Goal: Task Accomplishment & Management: Use online tool/utility

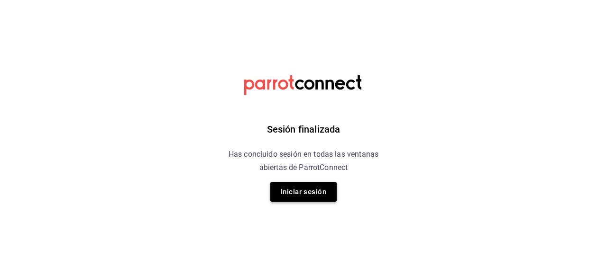
click at [302, 196] on button "Iniciar sesión" at bounding box center [303, 192] width 66 height 20
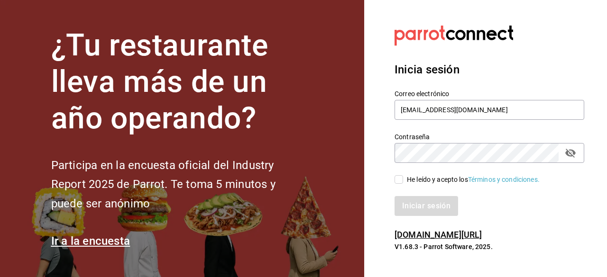
click at [400, 177] on input "He leído y acepto los Términos y condiciones." at bounding box center [398, 179] width 9 height 9
click at [397, 183] on input "He leído y acepto los Términos y condiciones." at bounding box center [398, 179] width 9 height 9
checkbox input "true"
click at [417, 206] on button "Iniciar sesión" at bounding box center [426, 206] width 64 height 20
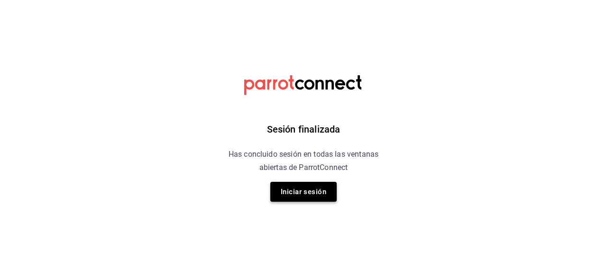
click at [297, 195] on button "Iniciar sesión" at bounding box center [303, 192] width 66 height 20
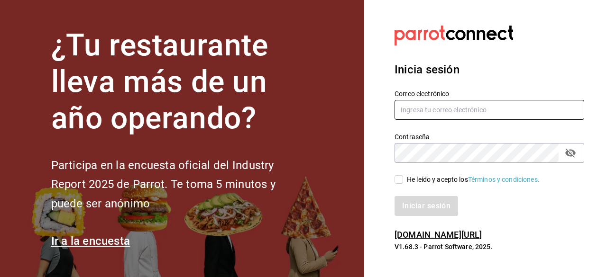
type input "[EMAIL_ADDRESS][DOMAIN_NAME]"
click at [404, 178] on span "He leído y acepto los Términos y condiciones." at bounding box center [471, 180] width 137 height 10
click at [403, 178] on input "He leído y acepto los Términos y condiciones." at bounding box center [398, 179] width 9 height 9
checkbox input "true"
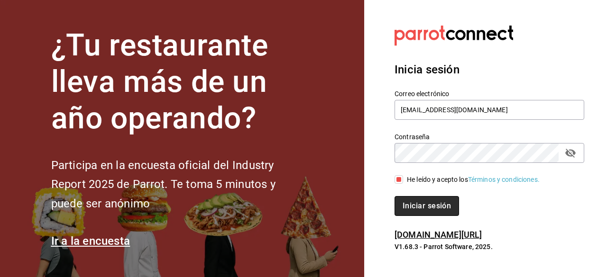
click at [419, 205] on button "Iniciar sesión" at bounding box center [426, 206] width 64 height 20
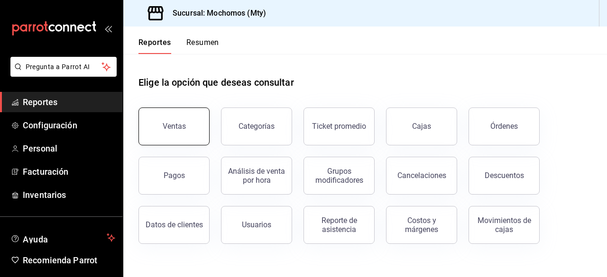
click at [188, 125] on button "Ventas" at bounding box center [173, 127] width 71 height 38
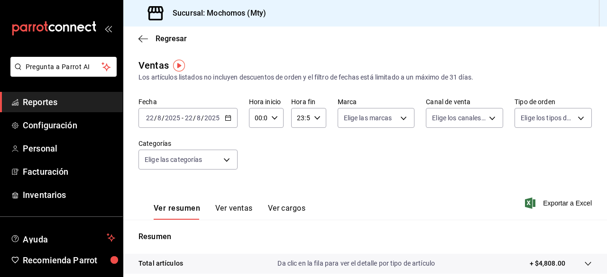
click at [231, 119] on div "[DATE] [DATE] - [DATE] [DATE]" at bounding box center [187, 118] width 99 height 20
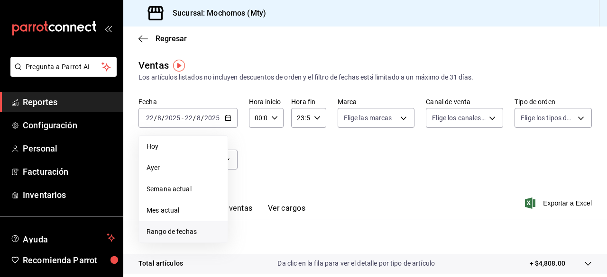
click at [176, 230] on span "Rango de fechas" at bounding box center [182, 232] width 73 height 10
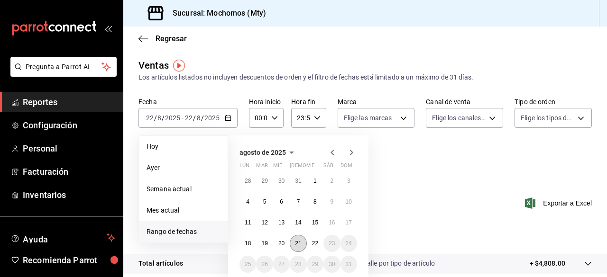
click at [302, 246] on button "21" at bounding box center [298, 243] width 17 height 17
click at [315, 244] on abbr "22" at bounding box center [315, 243] width 6 height 7
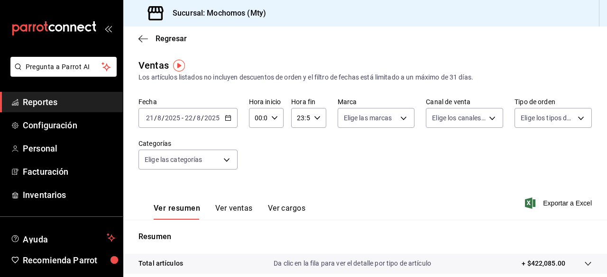
click at [266, 116] on div "00:00 Hora inicio" at bounding box center [266, 118] width 35 height 20
click at [255, 181] on span "05" at bounding box center [256, 179] width 2 height 8
type input "05:00"
click at [319, 117] on div at bounding box center [303, 138] width 607 height 277
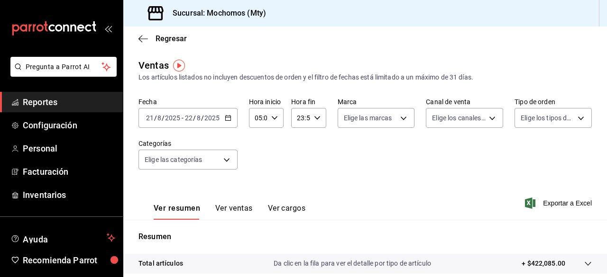
click at [319, 117] on div "23:59 Hora fin" at bounding box center [308, 118] width 35 height 20
click at [299, 169] on span "05" at bounding box center [298, 169] width 2 height 8
click at [315, 146] on button "00" at bounding box center [315, 142] width 13 height 19
type input "05:00"
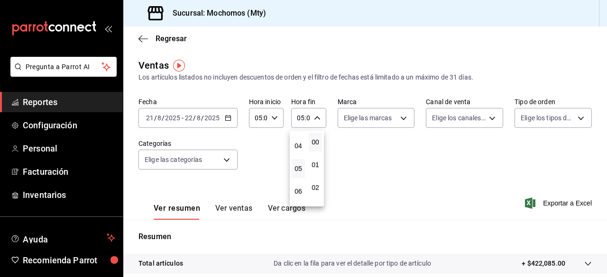
click at [372, 119] on div at bounding box center [303, 138] width 607 height 277
click at [372, 119] on div "00 01 02 03 04 05 06 07 08 09 10 11 12 13 14 15 16 17 18 19 20 21 22 23 00 01 0…" at bounding box center [303, 140] width 607 height 274
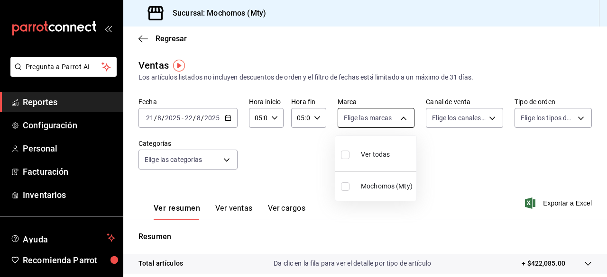
click at [370, 118] on body "Pregunta a Parrot AI Reportes Configuración Personal Facturación Inventarios Ay…" at bounding box center [303, 138] width 607 height 277
click at [343, 154] on input "checkbox" at bounding box center [345, 155] width 9 height 9
checkbox input "true"
type input "b352ad34-a903-4246-b8b1-197398375429"
checkbox input "true"
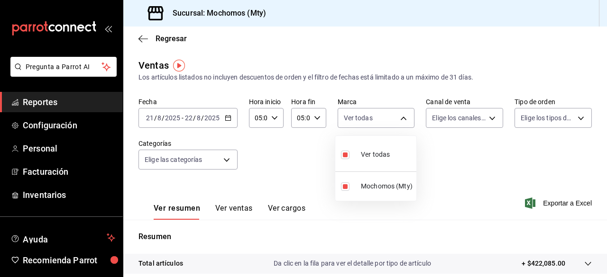
click at [478, 120] on div at bounding box center [303, 138] width 607 height 277
click at [478, 120] on div "Ver todas Mochomos (Mty)" at bounding box center [303, 138] width 607 height 277
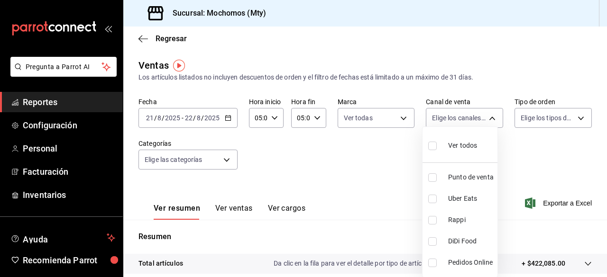
click at [478, 120] on body "Pregunta a Parrot AI Reportes Configuración Personal Facturación Inventarios Ay…" at bounding box center [303, 138] width 607 height 277
click at [432, 150] on label at bounding box center [434, 146] width 12 height 14
click at [432, 150] on input "checkbox" at bounding box center [432, 146] width 9 height 9
checkbox input "false"
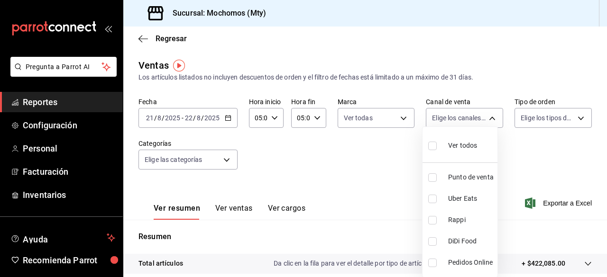
checkbox input "false"
click at [432, 148] on input "checkbox" at bounding box center [432, 146] width 9 height 9
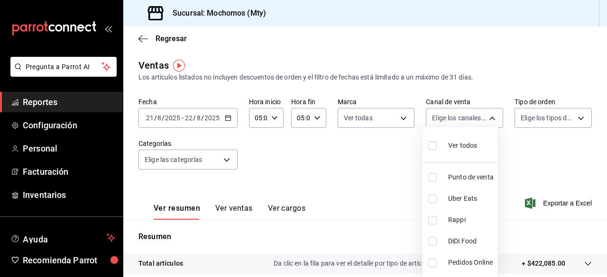
checkbox input "true"
type input "PARROT,UBER_EATS,RAPPI,DIDI_FOOD,ONLINE"
checkbox input "true"
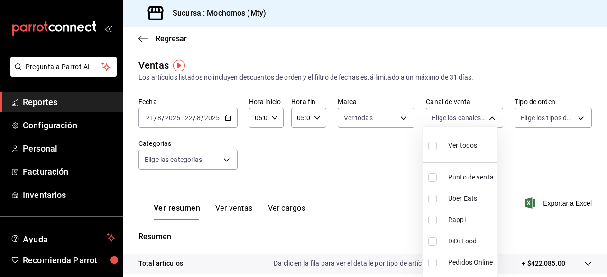
checkbox input "true"
click at [548, 123] on div at bounding box center [303, 138] width 607 height 277
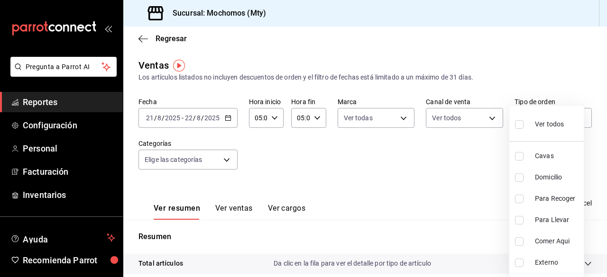
click at [548, 123] on body "Pregunta a Parrot AI Reportes Configuración Personal Facturación Inventarios Ay…" at bounding box center [303, 138] width 607 height 277
click at [521, 124] on input "checkbox" at bounding box center [519, 124] width 9 height 9
checkbox input "true"
type input "7f152bcd-c808-43b1-8377-7ee3764f5c48,abc1671a-a22f-403c-8860-9d090036c428,f5090…"
checkbox input "true"
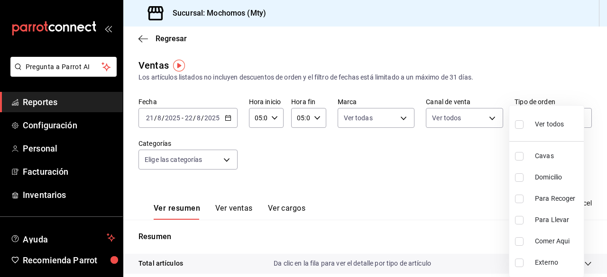
checkbox input "true"
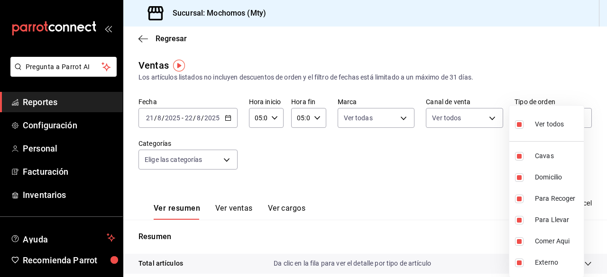
click at [213, 168] on div at bounding box center [303, 138] width 607 height 277
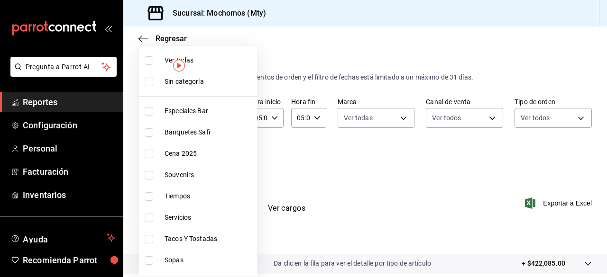
click at [228, 165] on body "Pregunta a Parrot AI Reportes Configuración Personal Facturación Inventarios Ay…" at bounding box center [303, 138] width 607 height 277
click at [147, 61] on input "checkbox" at bounding box center [149, 60] width 9 height 9
checkbox input "true"
type input "ca062f0f-28a6-4a2e-835a-bf626b46f614,ff02f0f8-cf27-4ea8-b513-1d5c0356e4fc,aaf97…"
checkbox input "true"
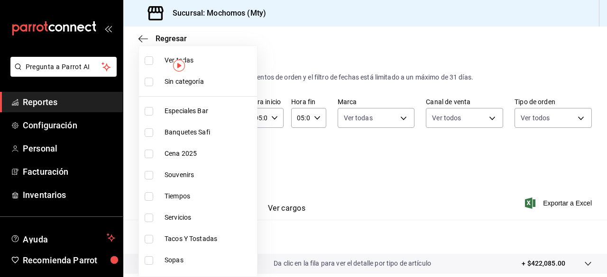
checkbox input "true"
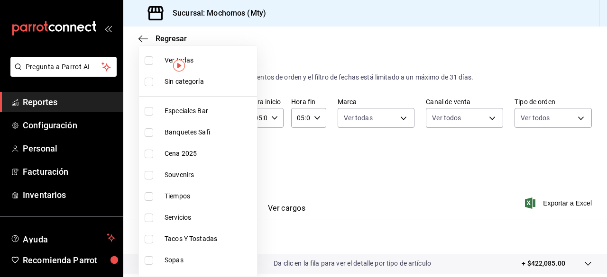
checkbox input "true"
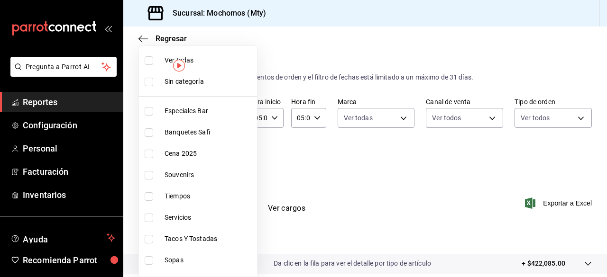
checkbox input "true"
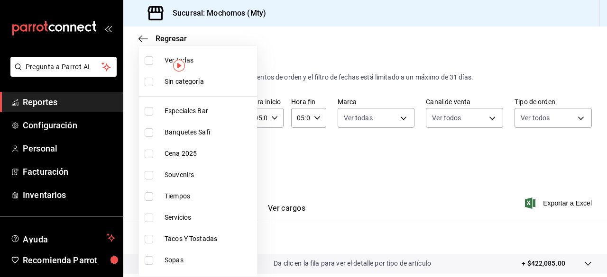
checkbox input "true"
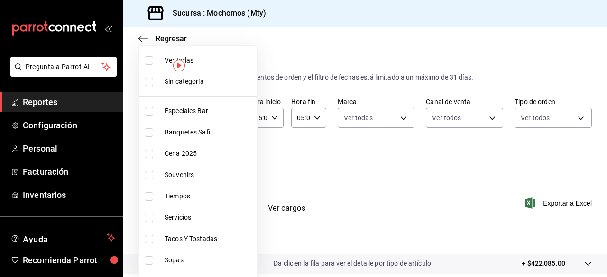
checkbox input "true"
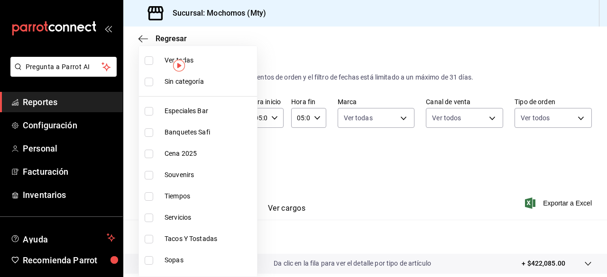
checkbox input "true"
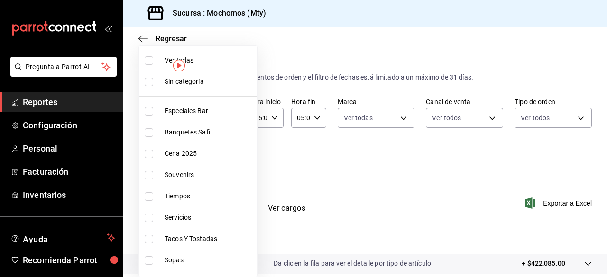
checkbox input "true"
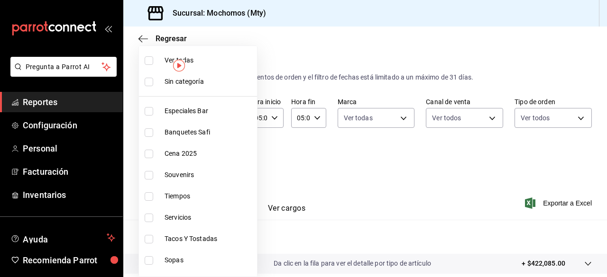
checkbox input "true"
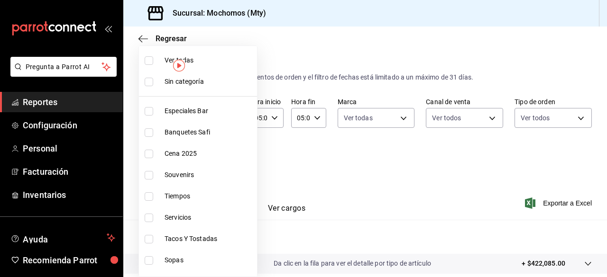
checkbox input "true"
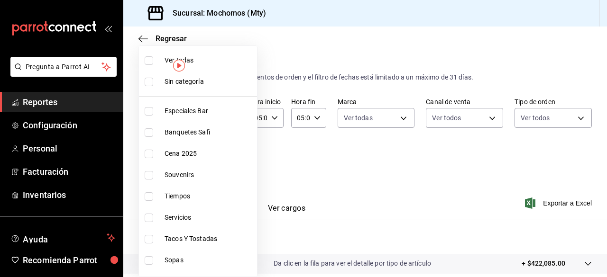
checkbox input "true"
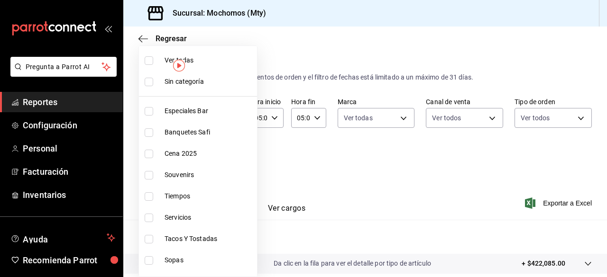
checkbox input "true"
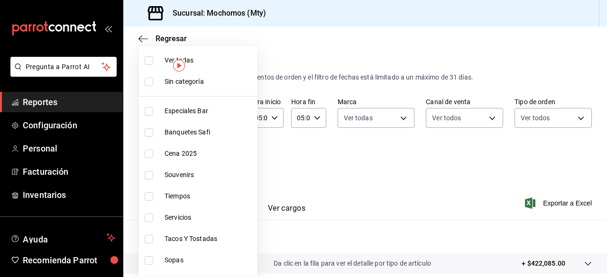
checkbox input "true"
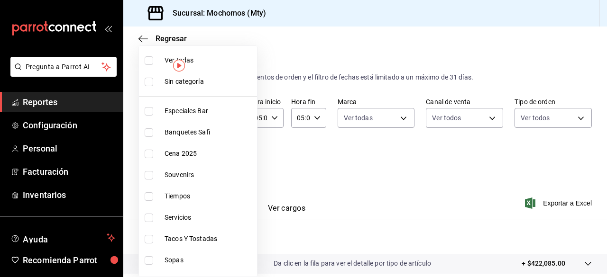
checkbox input "true"
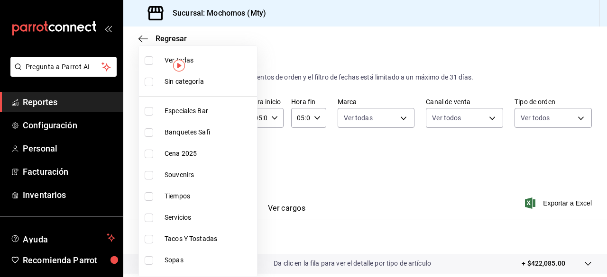
checkbox input "true"
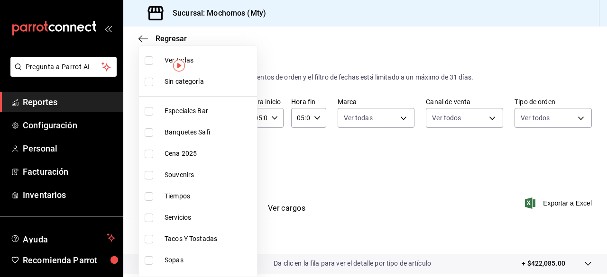
checkbox input "true"
click at [148, 84] on input "checkbox" at bounding box center [149, 82] width 9 height 9
checkbox input "true"
click at [413, 185] on div at bounding box center [303, 138] width 607 height 277
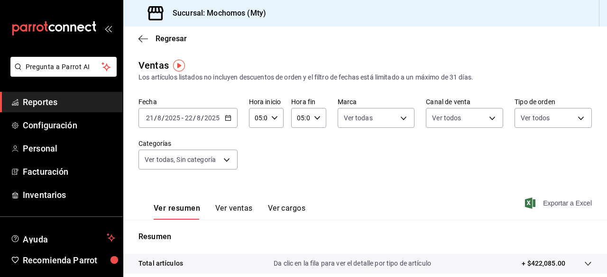
click at [532, 205] on span "Exportar a Excel" at bounding box center [559, 203] width 65 height 11
click at [56, 101] on span "Reportes" at bounding box center [69, 102] width 92 height 13
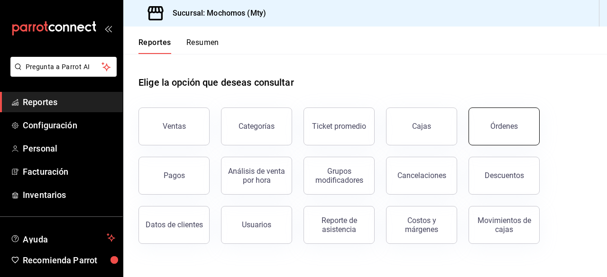
click at [498, 128] on div "Órdenes" at bounding box center [503, 126] width 27 height 9
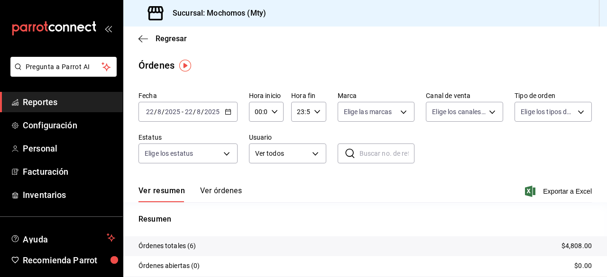
click at [227, 110] on icon "button" at bounding box center [228, 112] width 7 height 7
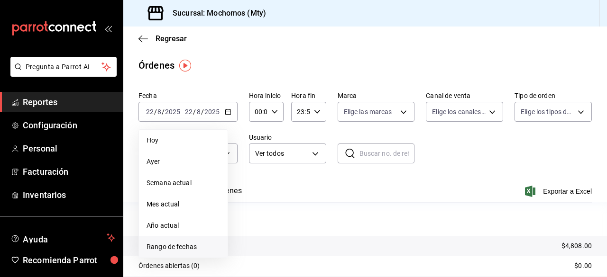
click at [185, 251] on span "Rango de fechas" at bounding box center [182, 247] width 73 height 10
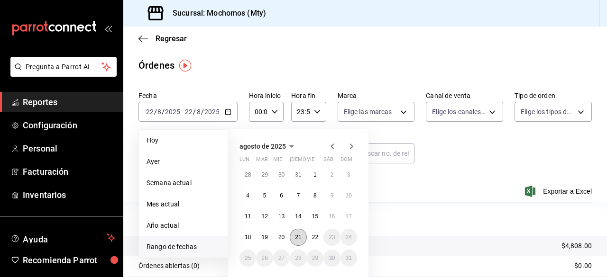
click at [301, 235] on button "21" at bounding box center [298, 237] width 17 height 17
click at [313, 237] on abbr "22" at bounding box center [315, 237] width 6 height 7
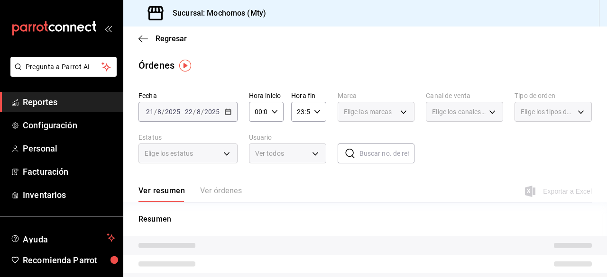
click at [271, 114] on icon "button" at bounding box center [274, 112] width 7 height 7
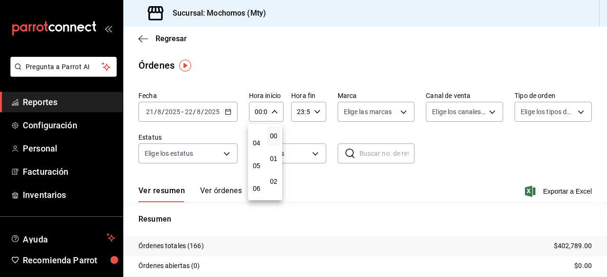
scroll to position [94, 0]
click at [255, 155] on span "05" at bounding box center [256, 156] width 2 height 8
type input "05:00"
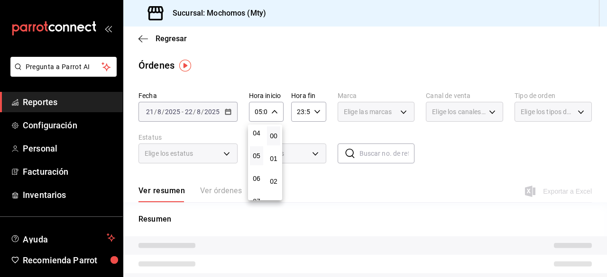
click at [314, 114] on div at bounding box center [303, 138] width 607 height 277
click at [314, 114] on div "00 01 02 03 04 05 06 07 08 09 10 11 12 13 14 15 16 17 18 19 20 21 22 23 00 01 0…" at bounding box center [303, 140] width 607 height 274
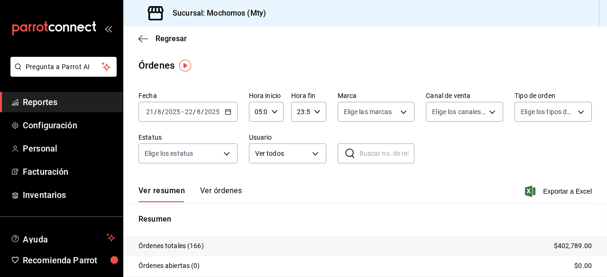
click at [314, 114] on icon "button" at bounding box center [317, 112] width 7 height 7
click at [298, 140] on button "05" at bounding box center [297, 133] width 13 height 19
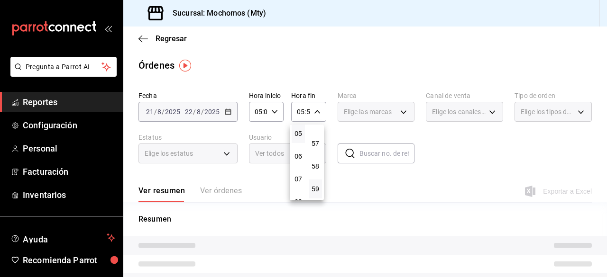
click at [319, 118] on div at bounding box center [303, 138] width 607 height 277
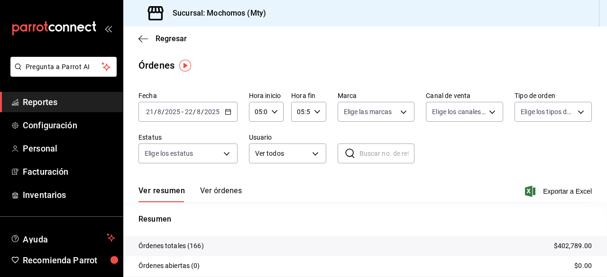
click at [319, 118] on div "05:59 Hora fin" at bounding box center [308, 112] width 35 height 20
click at [311, 140] on button "00" at bounding box center [315, 136] width 13 height 19
type input "05:00"
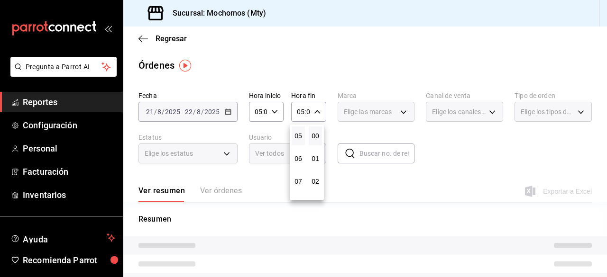
click at [398, 113] on div at bounding box center [303, 138] width 607 height 277
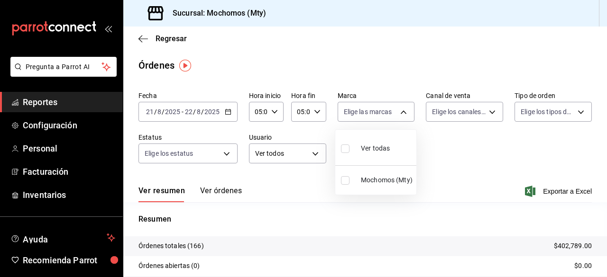
click at [398, 113] on body "Pregunta a Parrot AI Reportes Configuración Personal Facturación Inventarios Ay…" at bounding box center [303, 138] width 607 height 277
click at [345, 150] on input "checkbox" at bounding box center [345, 149] width 9 height 9
checkbox input "true"
type input "b352ad34-a903-4246-b8b1-197398375429"
checkbox input "true"
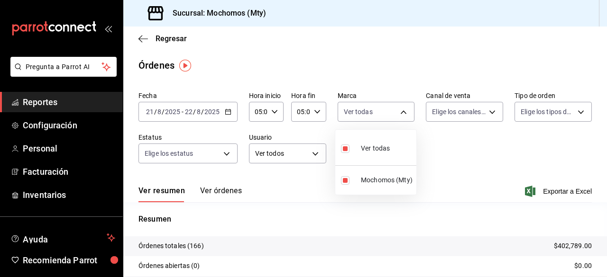
click at [483, 109] on div at bounding box center [303, 138] width 607 height 277
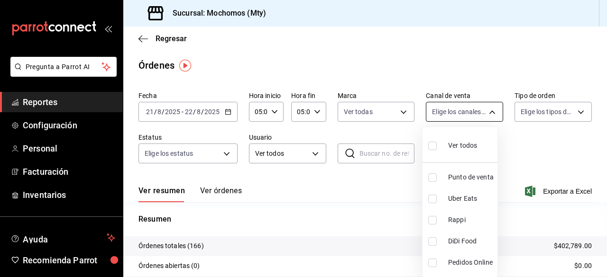
click at [486, 113] on body "Pregunta a Parrot AI Reportes Configuración Personal Facturación Inventarios Ay…" at bounding box center [303, 138] width 607 height 277
click at [437, 145] on label at bounding box center [434, 146] width 12 height 14
click at [437, 145] on input "checkbox" at bounding box center [432, 146] width 9 height 9
checkbox input "false"
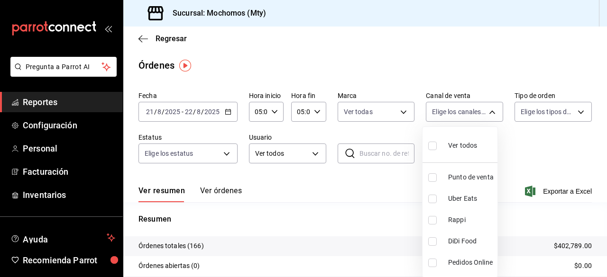
checkbox input "false"
click at [432, 146] on input "checkbox" at bounding box center [432, 146] width 9 height 9
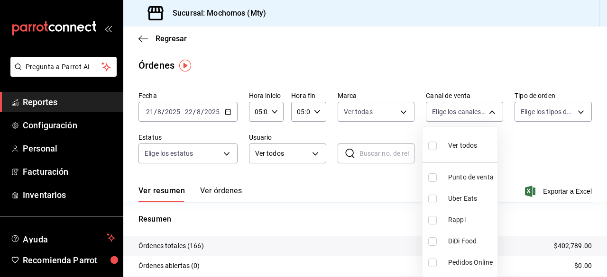
checkbox input "true"
type input "PARROT,UBER_EATS,RAPPI,DIDI_FOOD,ONLINE"
checkbox input "true"
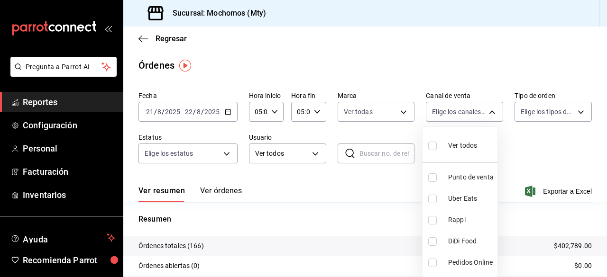
checkbox input "true"
click at [563, 111] on div at bounding box center [303, 138] width 607 height 277
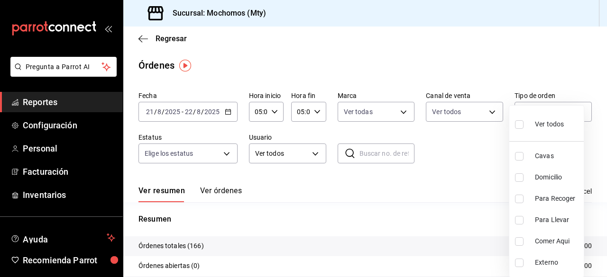
click at [563, 111] on body "Pregunta a Parrot AI Reportes Configuración Personal Facturación Inventarios Ay…" at bounding box center [303, 138] width 607 height 277
click at [516, 128] on input "checkbox" at bounding box center [519, 124] width 9 height 9
checkbox input "true"
type input "7f152bcd-c808-43b1-8377-7ee3764f5c48,abc1671a-a22f-403c-8860-9d090036c428,f5090…"
checkbox input "true"
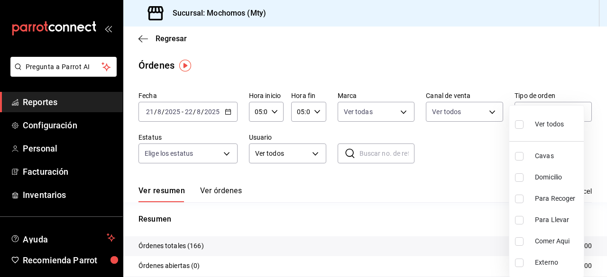
checkbox input "true"
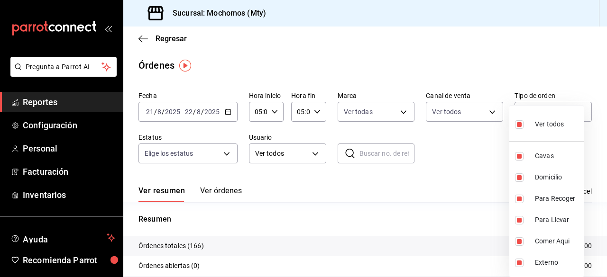
click at [225, 155] on div at bounding box center [303, 138] width 607 height 277
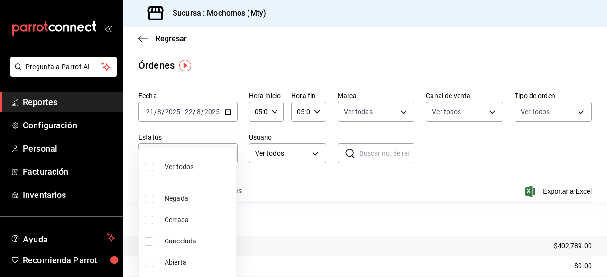
click at [225, 155] on body "Pregunta a Parrot AI Reportes Configuración Personal Facturación Inventarios Ay…" at bounding box center [303, 138] width 607 height 277
click at [147, 166] on input "checkbox" at bounding box center [149, 167] width 9 height 9
checkbox input "true"
type input "DENIED,FINISHED,CANCELED,OPEN"
checkbox input "true"
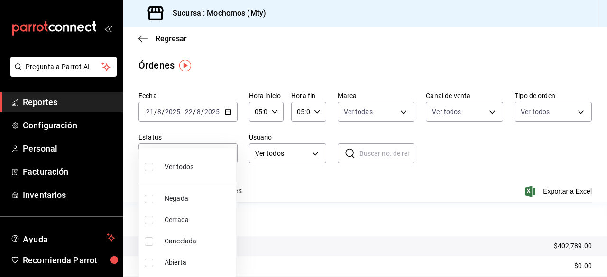
checkbox input "true"
click at [317, 186] on div at bounding box center [303, 138] width 607 height 277
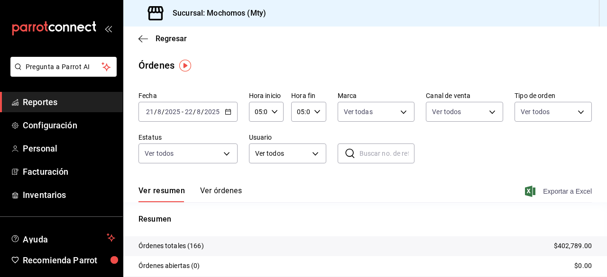
click at [525, 189] on icon "button" at bounding box center [530, 191] width 10 height 11
click at [45, 97] on span "Reportes" at bounding box center [69, 102] width 92 height 13
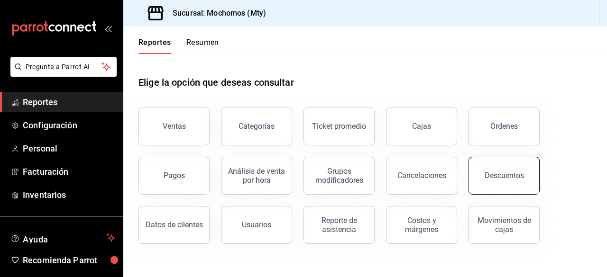
click at [483, 176] on button "Descuentos" at bounding box center [503, 176] width 71 height 38
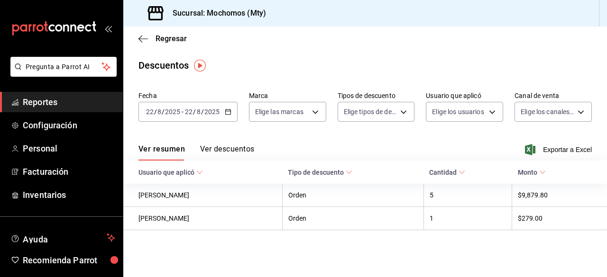
click at [225, 111] on \(Stroke\) "button" at bounding box center [228, 111] width 6 height 5
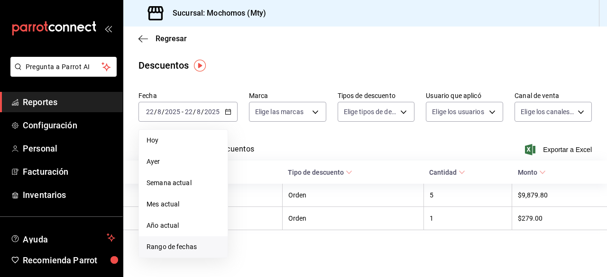
click at [192, 248] on span "Rango de fechas" at bounding box center [182, 247] width 73 height 10
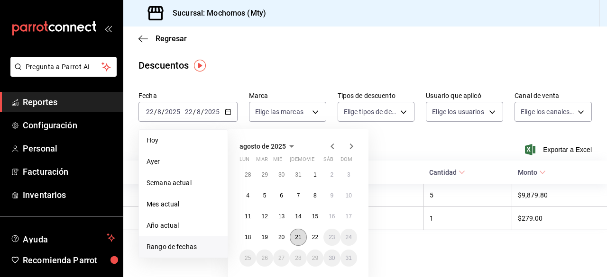
click at [300, 234] on abbr "21" at bounding box center [298, 237] width 6 height 7
click at [313, 236] on abbr "22" at bounding box center [315, 237] width 6 height 7
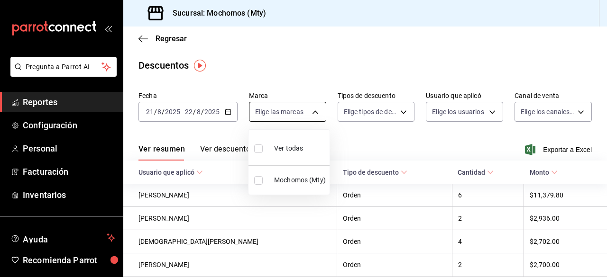
click at [304, 109] on body "Pregunta a Parrot AI Reportes Configuración Personal Facturación Inventarios Ay…" at bounding box center [303, 138] width 607 height 277
click at [256, 146] on input "checkbox" at bounding box center [258, 149] width 9 height 9
checkbox input "true"
type input "b352ad34-a903-4246-b8b1-197398375429"
checkbox input "true"
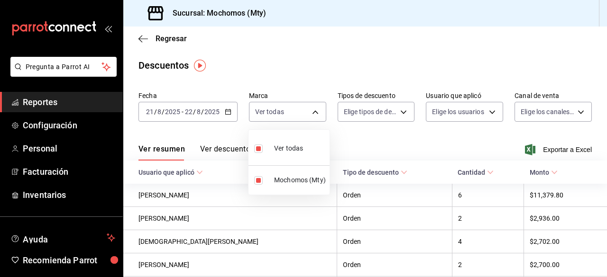
click at [396, 109] on div at bounding box center [303, 138] width 607 height 277
click at [396, 109] on div "Ver todas Mochomos (Mty)" at bounding box center [303, 138] width 607 height 277
click at [401, 111] on body "Pregunta a Parrot AI Reportes Configuración Personal Facturación Inventarios Ay…" at bounding box center [303, 138] width 607 height 277
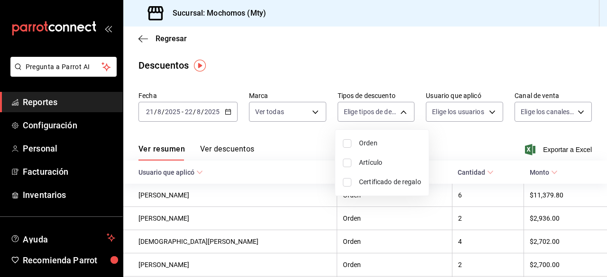
click at [343, 140] on input "checkbox" at bounding box center [347, 143] width 9 height 9
checkbox input "true"
type input "ORDER"
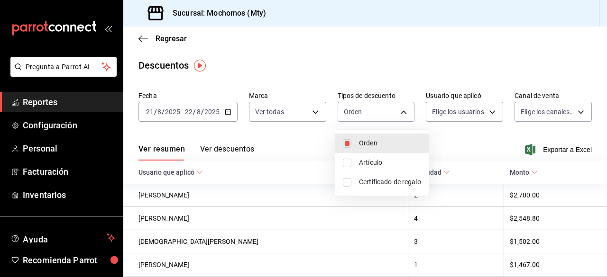
click at [344, 162] on input "checkbox" at bounding box center [347, 163] width 9 height 9
checkbox input "true"
type input "ORDER,ORDER_ITEM"
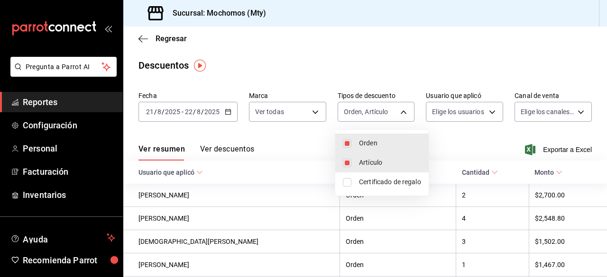
click at [348, 185] on input "checkbox" at bounding box center [347, 182] width 9 height 9
checkbox input "true"
type input "ORDER,ORDER_ITEM,CARD_REWARD"
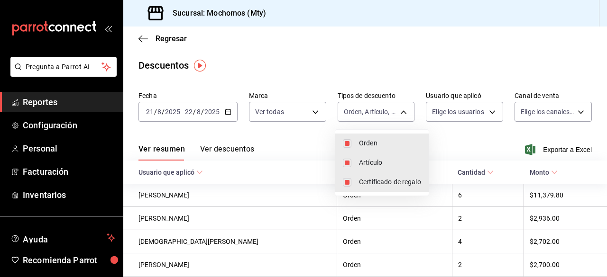
click at [484, 110] on div at bounding box center [303, 138] width 607 height 277
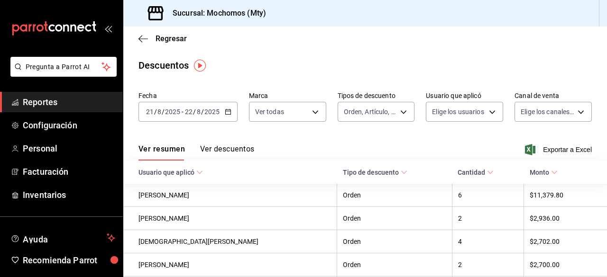
click at [484, 110] on body "Pregunta a Parrot AI Reportes Configuración Personal Facturación Inventarios Ay…" at bounding box center [303, 138] width 607 height 277
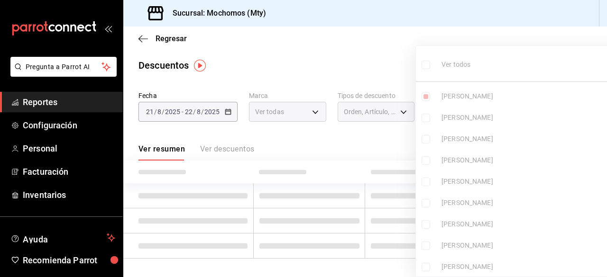
type input "6b4342d5-1a70-4bcb-8c56-ac07fe99d7bb"
click at [426, 65] on input "checkbox" at bounding box center [425, 65] width 9 height 9
checkbox input "true"
click at [426, 65] on ul "Ver todos JONATHAN MANUEL GUERRA CRUZ JORGE RONQUILLO VARGAS Angel Sanchez EDWI…" at bounding box center [525, 164] width 218 height 237
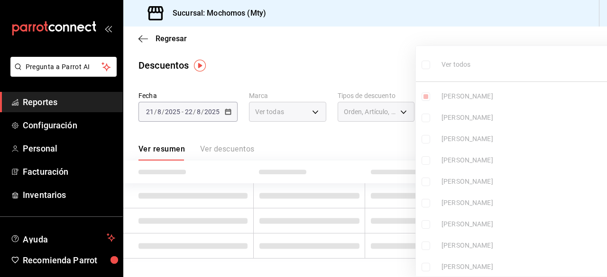
click at [426, 65] on ul "Ver todos JONATHAN MANUEL GUERRA CRUZ JORGE RONQUILLO VARGAS Angel Sanchez EDWI…" at bounding box center [525, 164] width 218 height 237
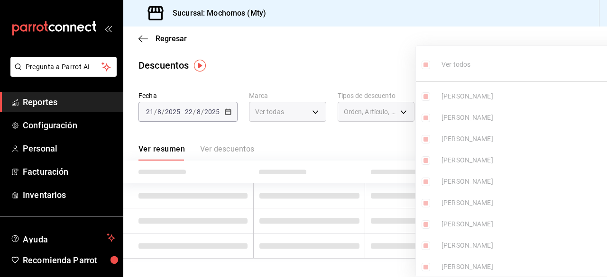
type input "6b4342d5-1a70-4bcb-8c56-ac07fe99d7bb,0d0beca7-4d11-4f77-8f99-701dabe81d63,2d16f…"
checkbox input "true"
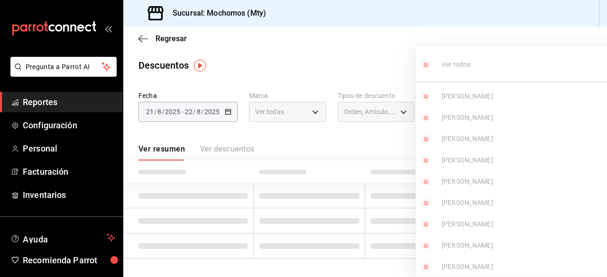
checkbox input "true"
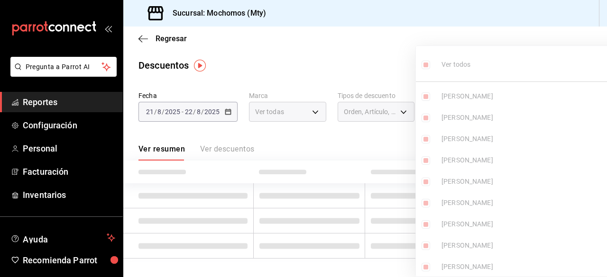
checkbox input "true"
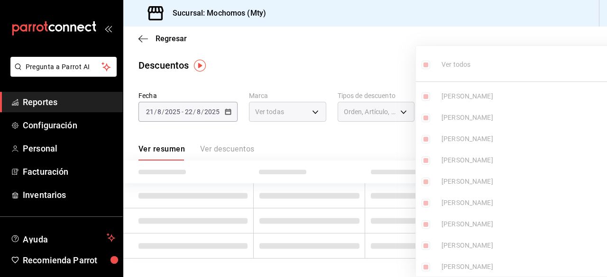
checkbox input "true"
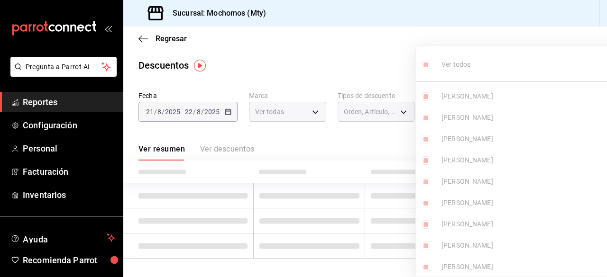
checkbox input "true"
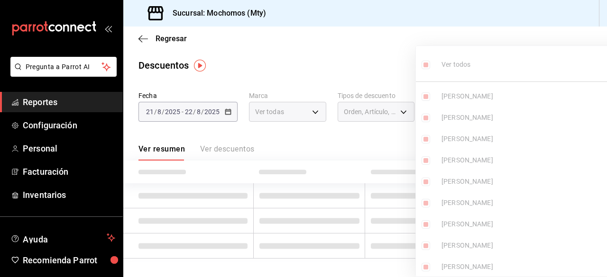
checkbox input "true"
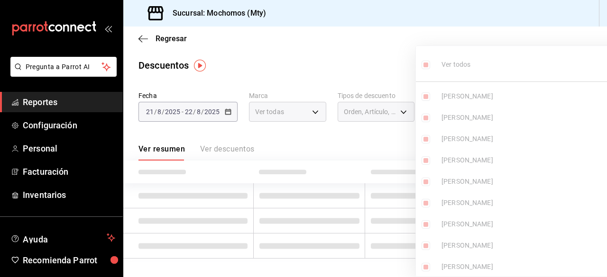
checkbox input "true"
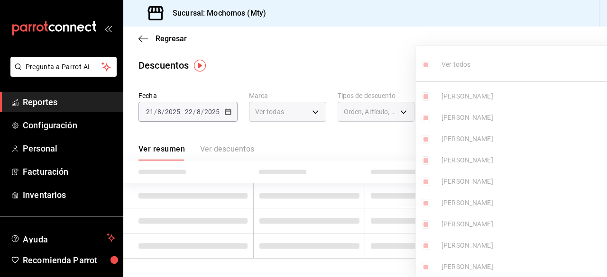
checkbox input "true"
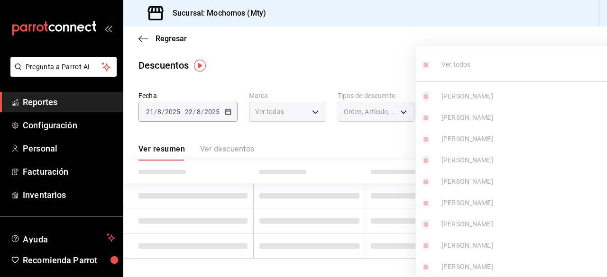
checkbox input "true"
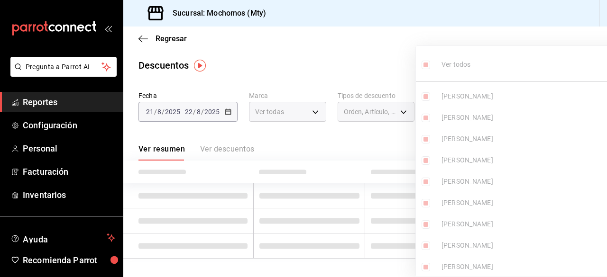
checkbox input "true"
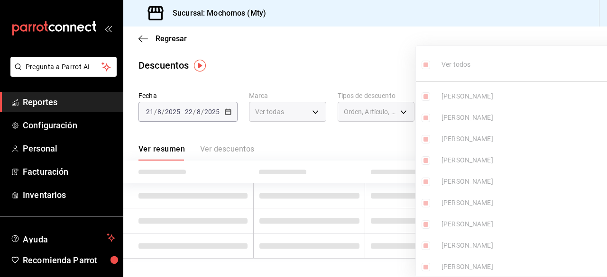
checkbox input "true"
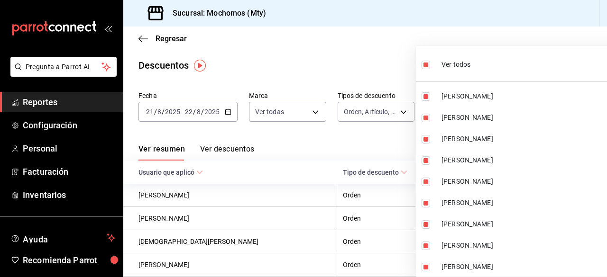
click at [317, 35] on div at bounding box center [303, 138] width 607 height 277
click at [361, 64] on div at bounding box center [303, 138] width 607 height 277
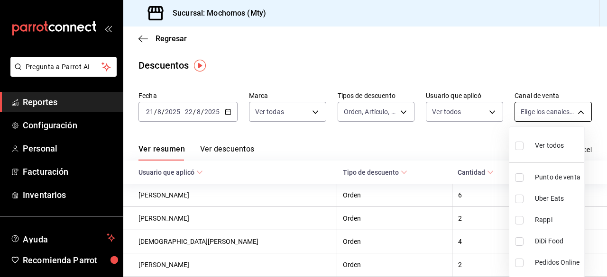
click at [540, 115] on body "Pregunta a Parrot AI Reportes Configuración Personal Facturación Inventarios Ay…" at bounding box center [303, 138] width 607 height 277
click at [521, 146] on input "checkbox" at bounding box center [519, 146] width 9 height 9
click at [330, 42] on div at bounding box center [303, 138] width 607 height 277
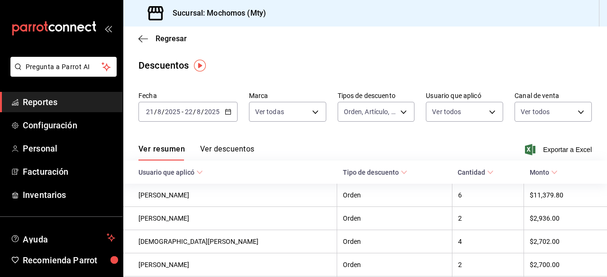
click at [546, 157] on div "Ver resumen Ver descuentos Exportar a Excel" at bounding box center [364, 146] width 483 height 27
click at [542, 151] on span "Exportar a Excel" at bounding box center [559, 149] width 65 height 11
click at [378, 36] on div "Regresar" at bounding box center [364, 39] width 483 height 24
